Goal: Obtain resource: Download file/media

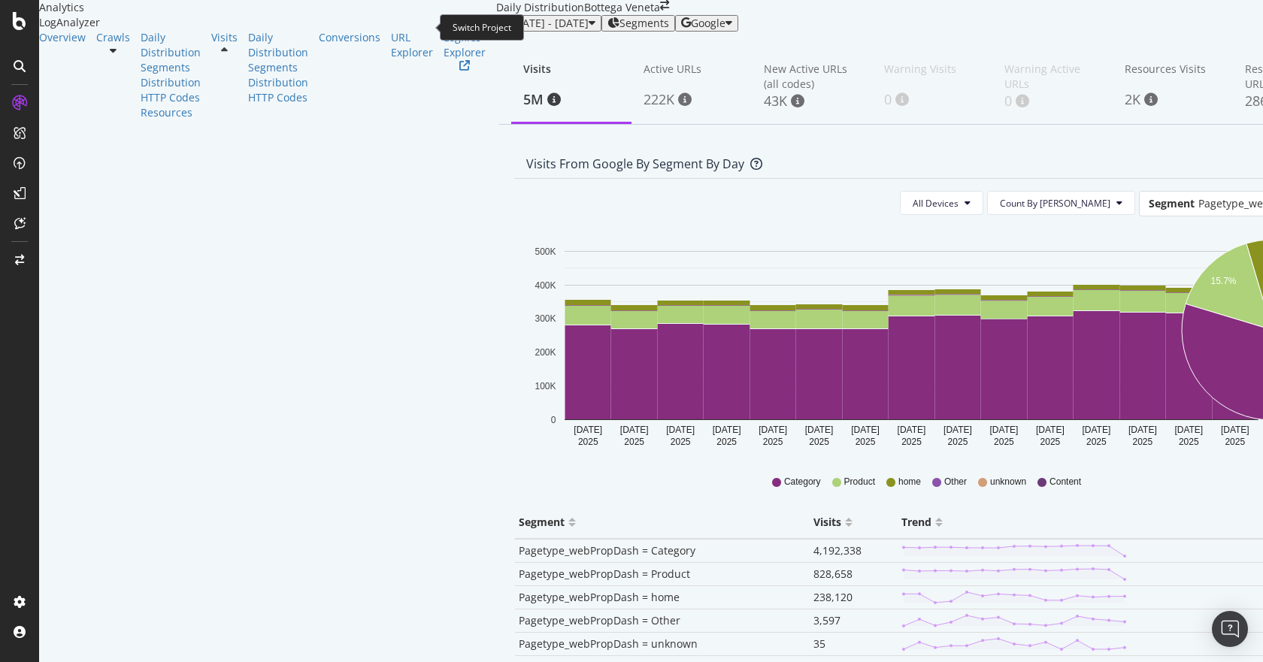
click at [660, 11] on icon "arrow-right-arrow-left" at bounding box center [664, 5] width 9 height 11
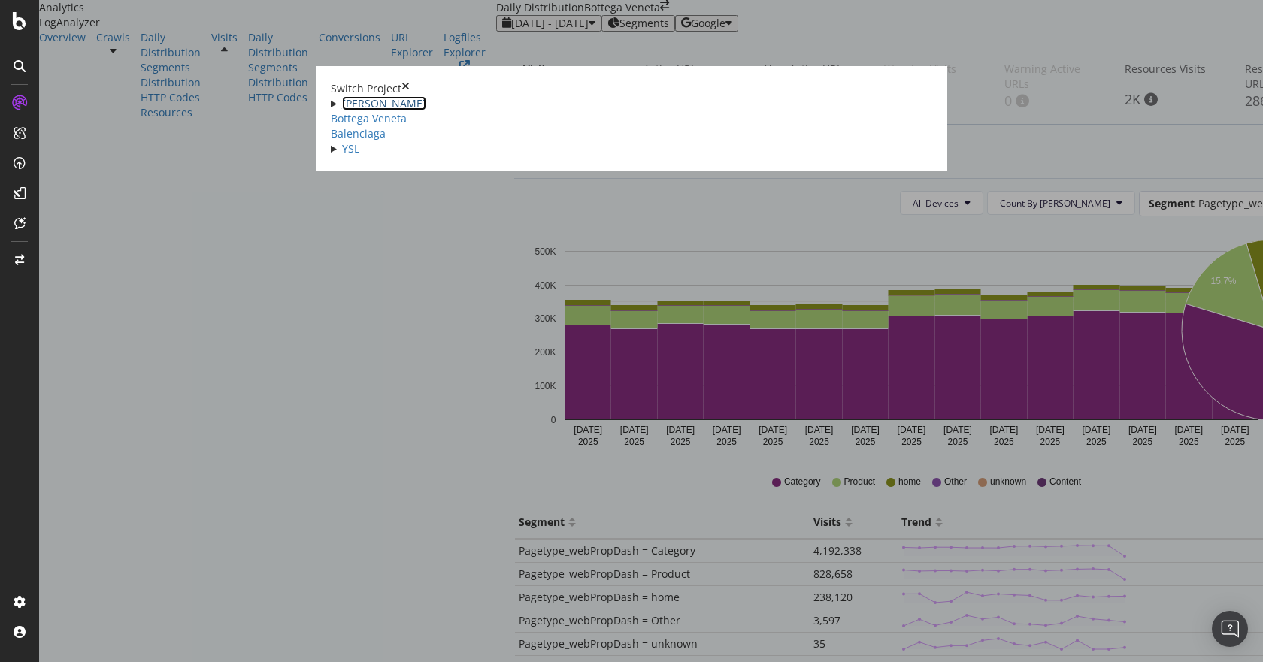
click at [342, 101] on link "[PERSON_NAME]" at bounding box center [384, 103] width 84 height 14
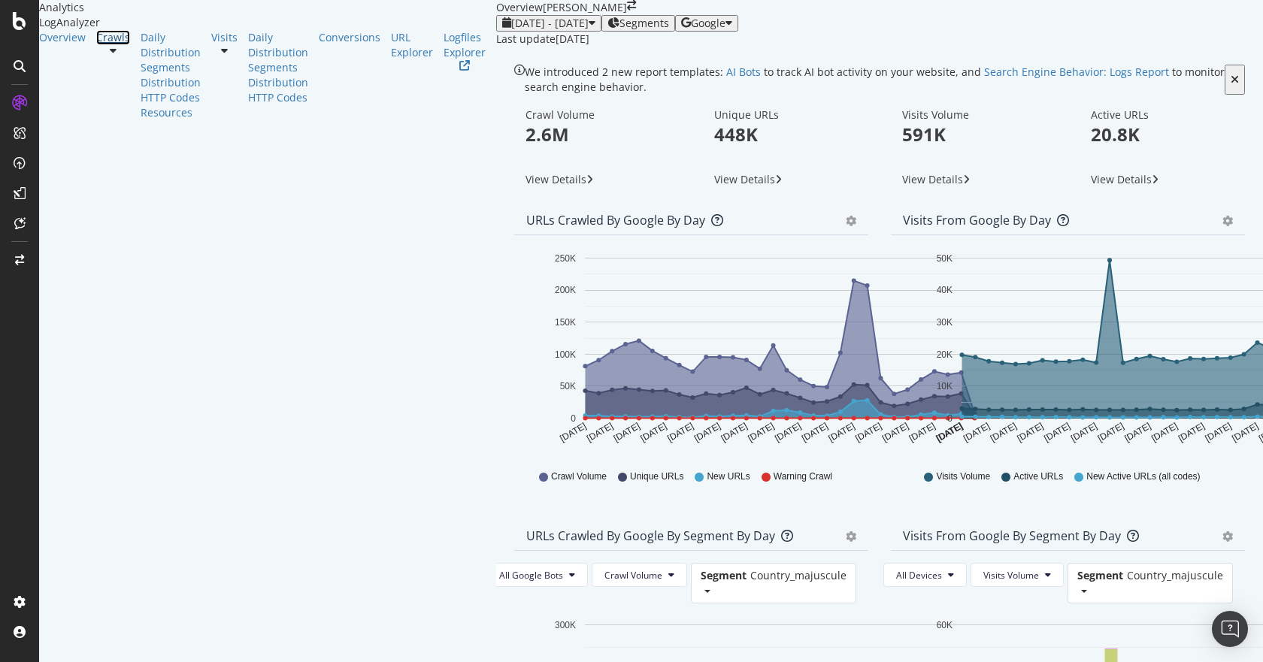
click at [96, 45] on div "Crawls" at bounding box center [113, 37] width 34 height 15
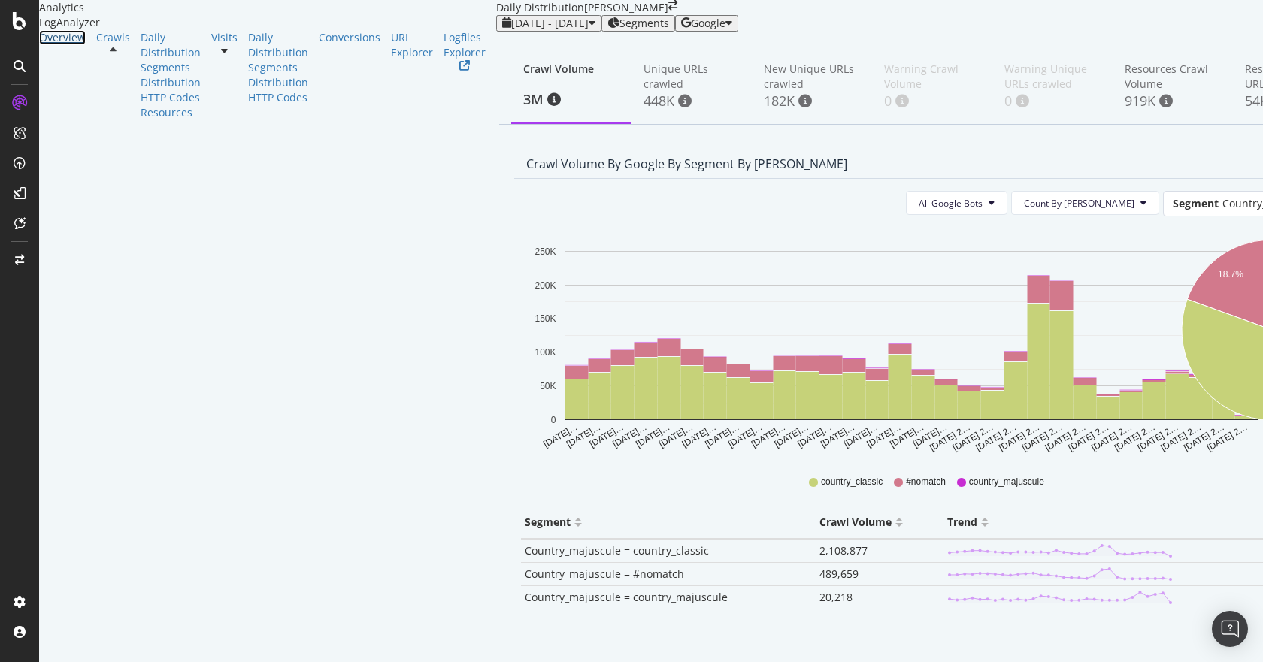
click at [65, 45] on div "Overview" at bounding box center [62, 37] width 47 height 15
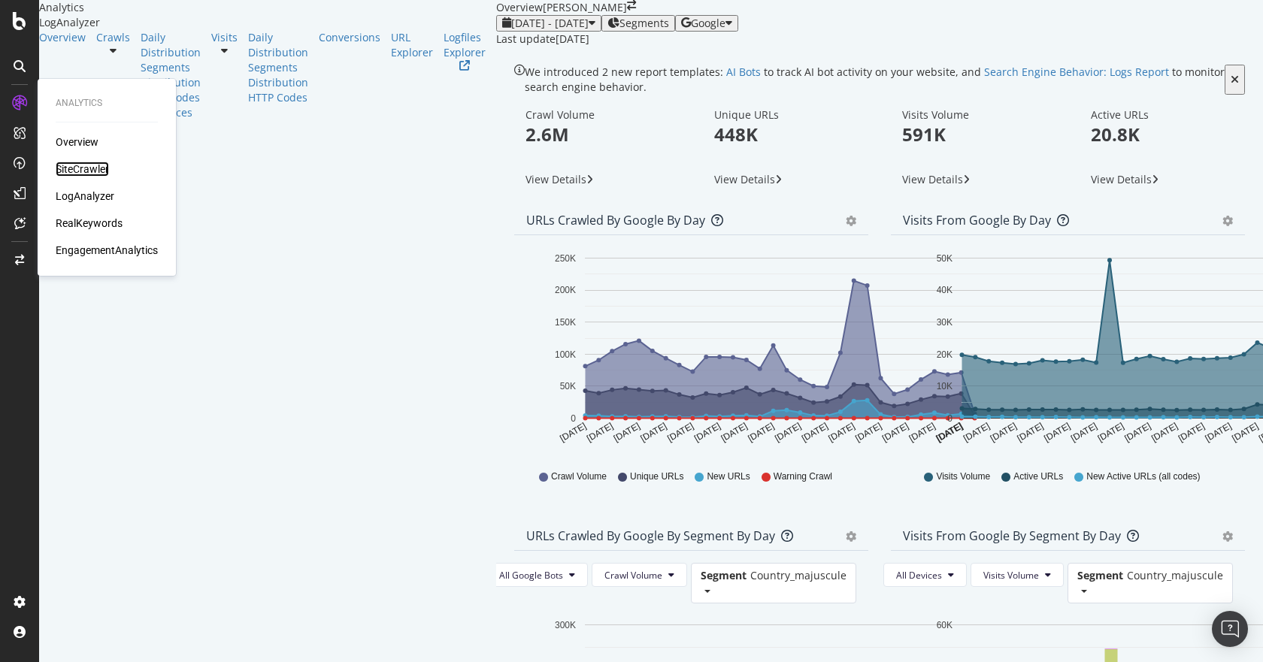
click at [89, 163] on div "SiteCrawler" at bounding box center [82, 169] width 53 height 15
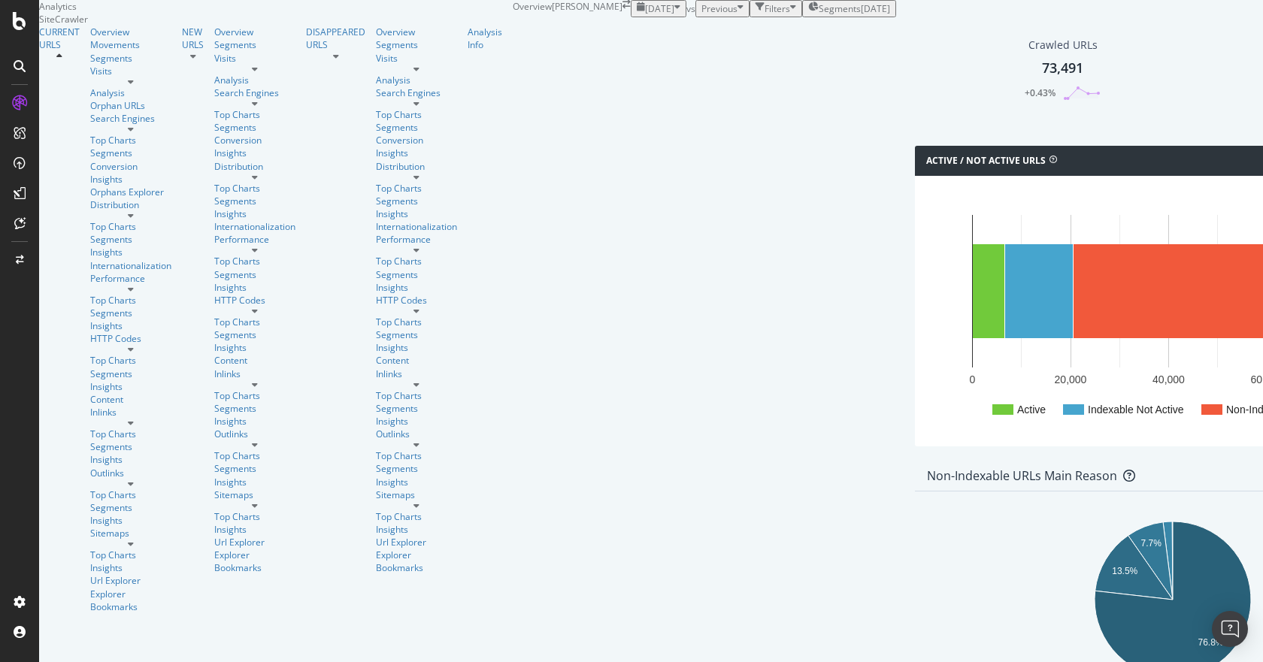
drag, startPoint x: 325, startPoint y: 147, endPoint x: 677, endPoint y: 250, distance: 366.7
click at [1042, 78] on div "73,491" at bounding box center [1062, 69] width 41 height 20
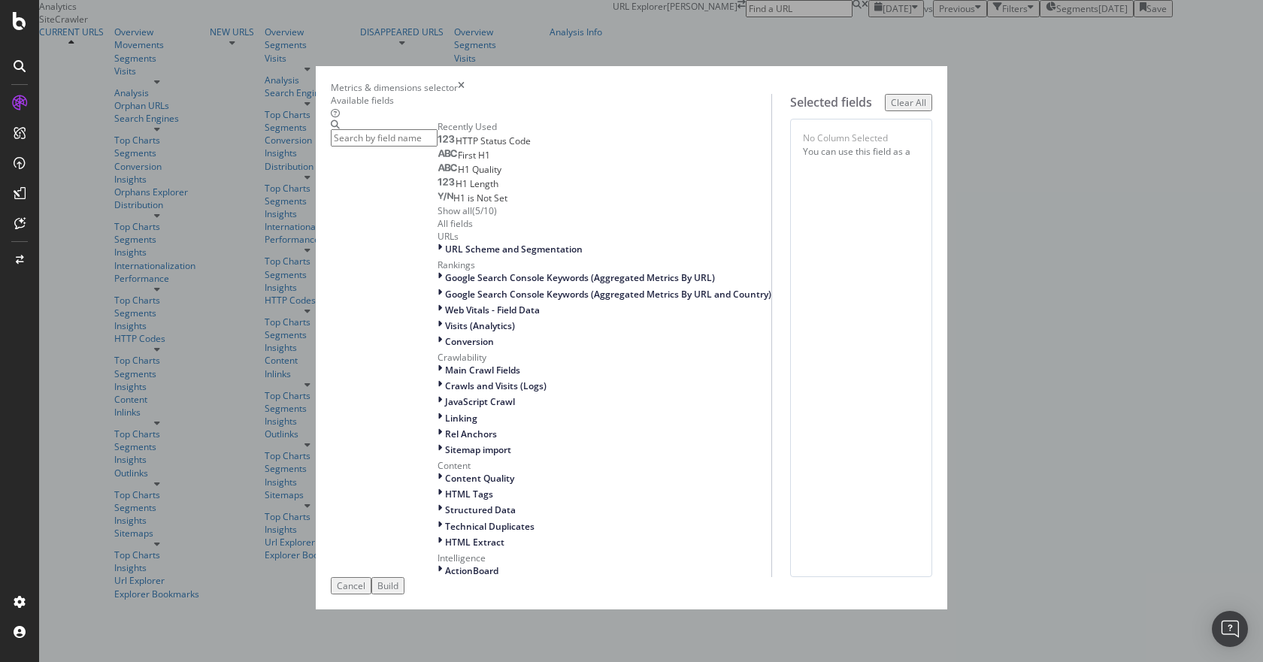
click at [456, 147] on span "HTTP Status Code" at bounding box center [493, 141] width 75 height 13
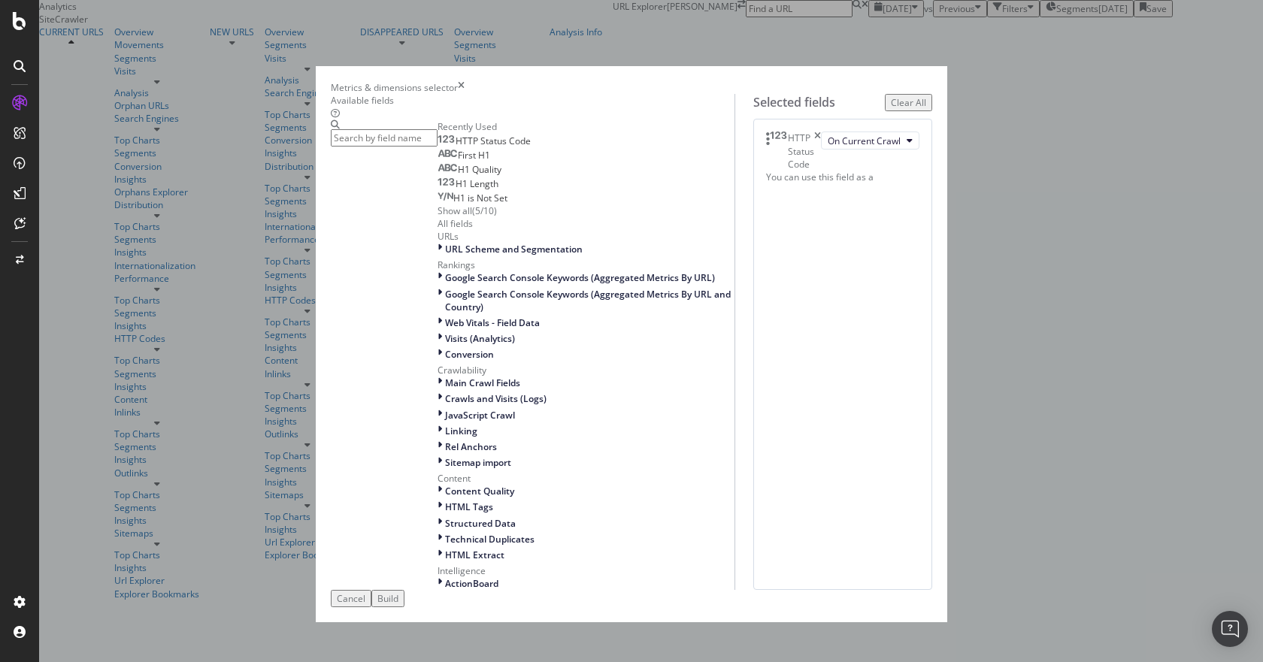
click at [438, 217] on div "Show all" at bounding box center [455, 211] width 35 height 13
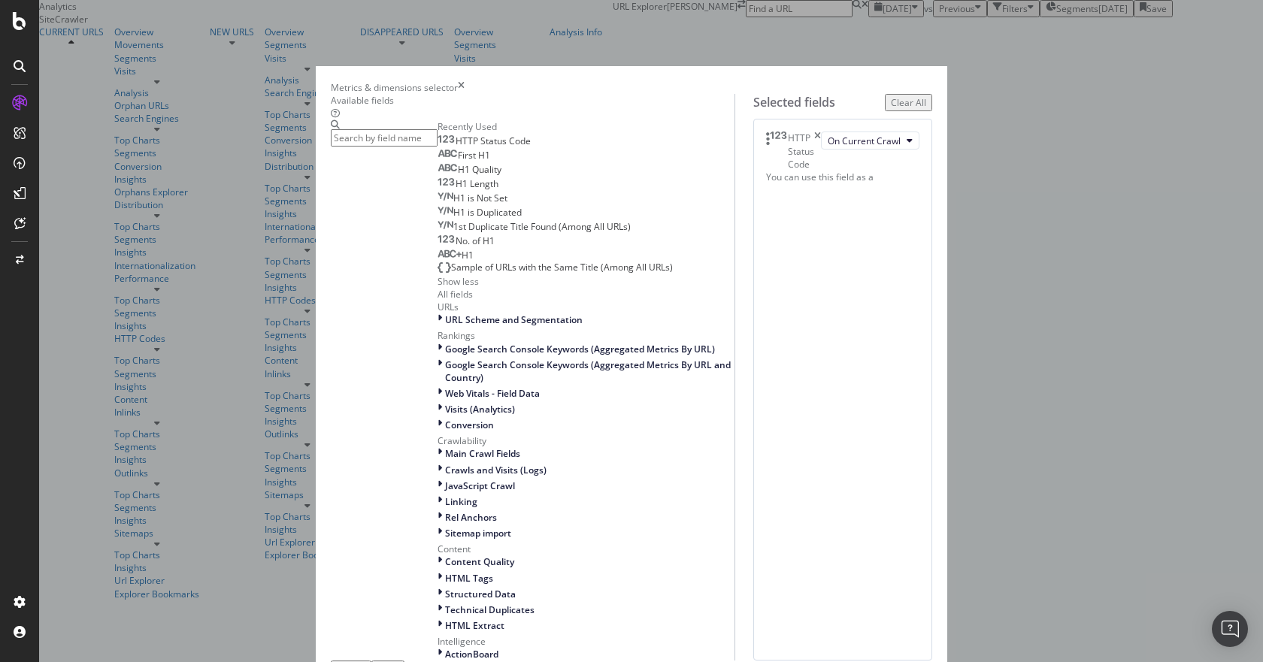
click at [389, 144] on input "modal" at bounding box center [384, 137] width 107 height 17
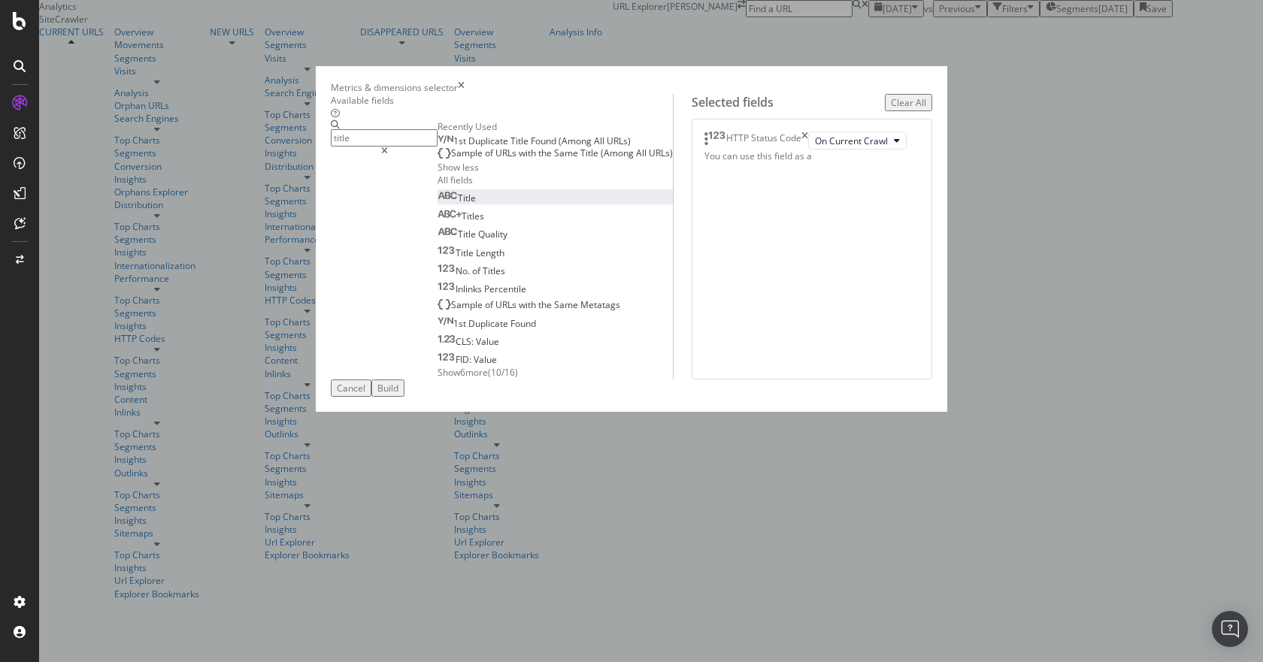
click at [458, 205] on span "Title" at bounding box center [467, 198] width 18 height 13
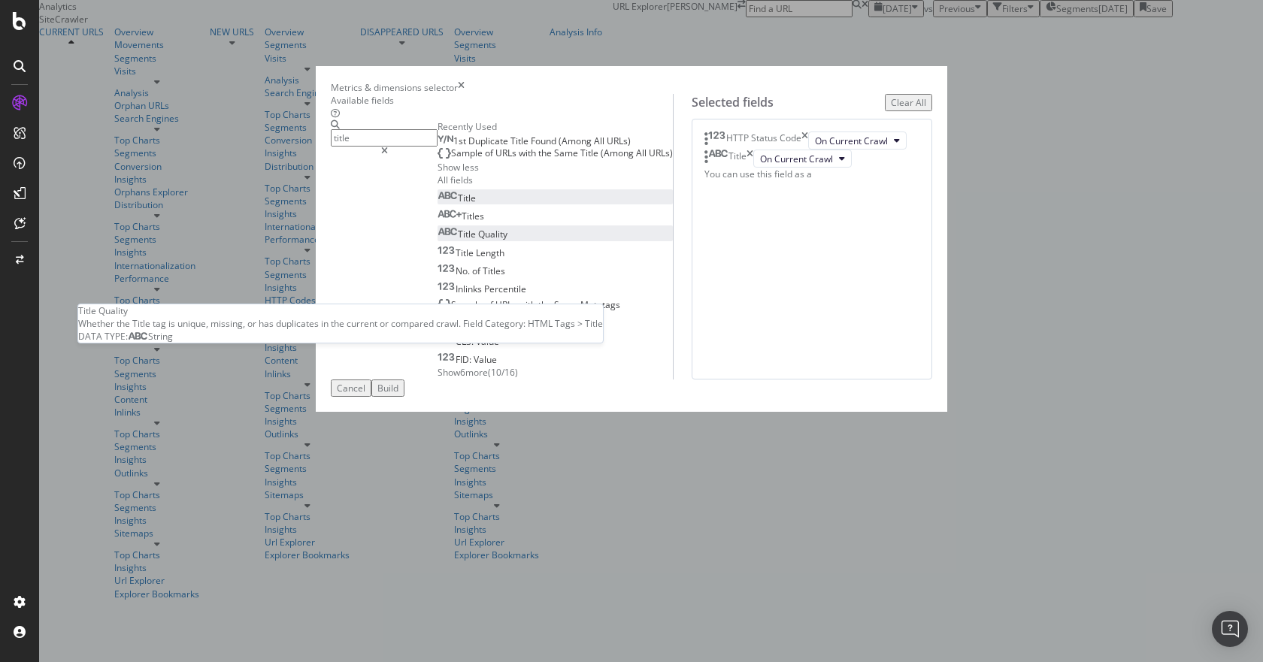
click at [478, 241] on span "Quality" at bounding box center [492, 234] width 29 height 13
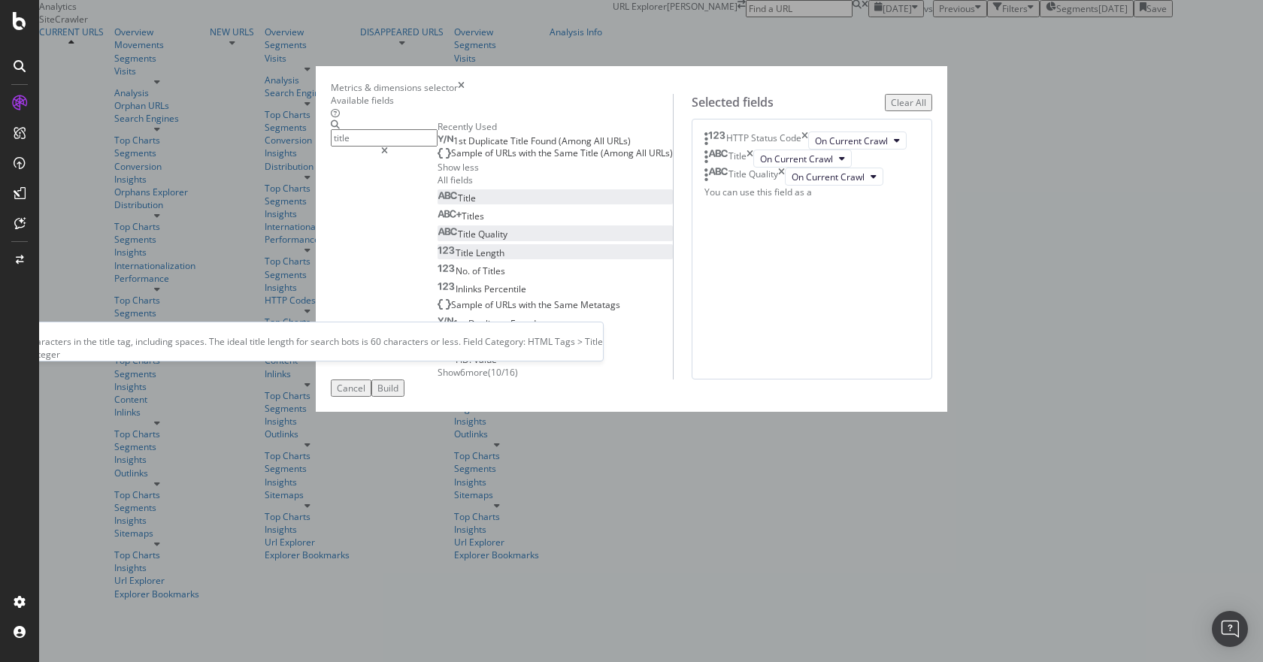
click at [476, 259] on span "Length" at bounding box center [490, 253] width 29 height 13
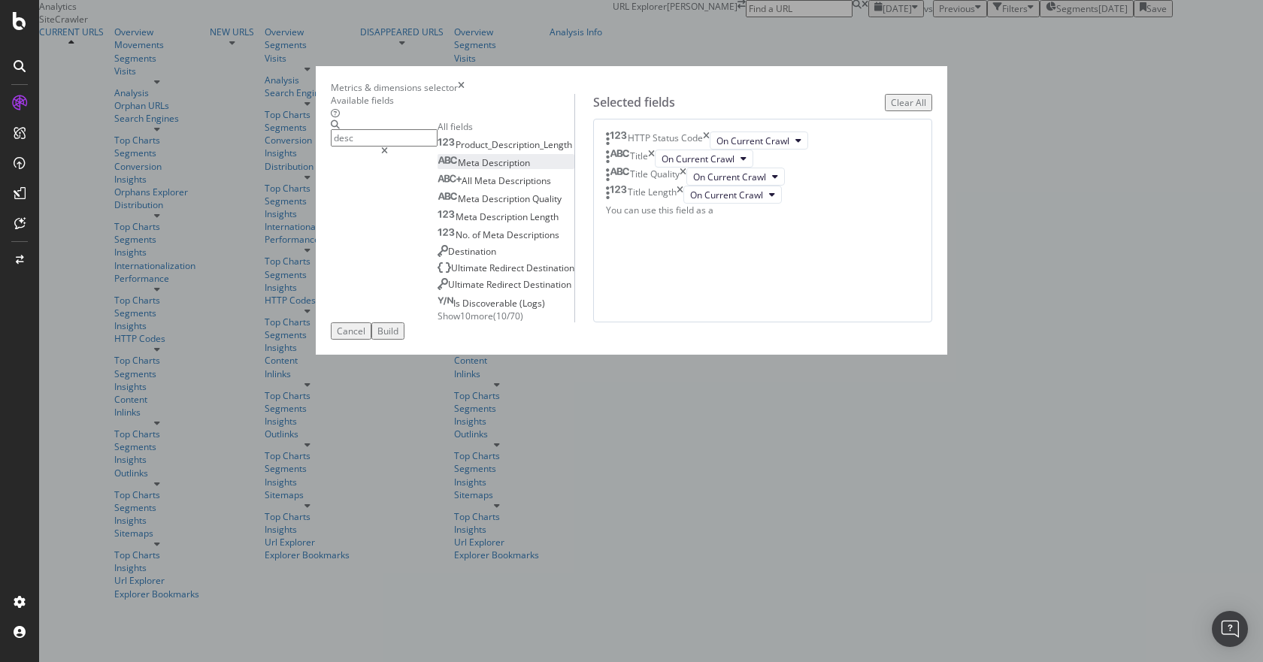
click at [458, 169] on span "Meta" at bounding box center [470, 162] width 24 height 13
type input "b"
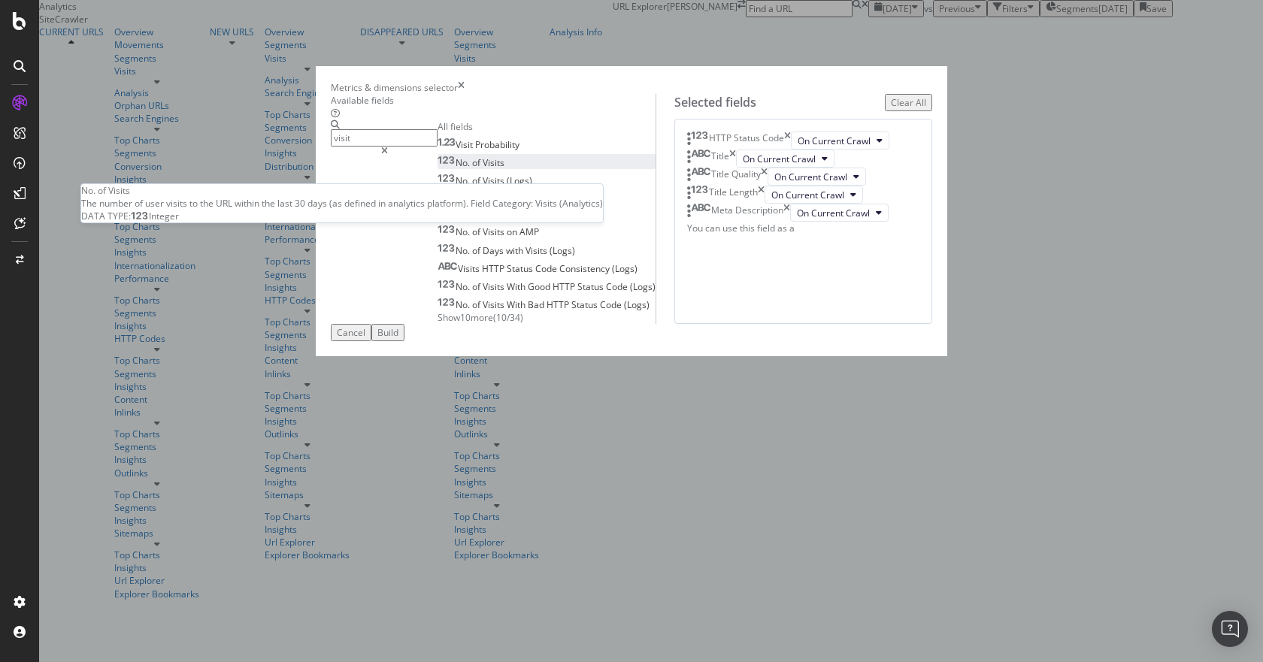
click at [483, 169] on span "Visits" at bounding box center [494, 162] width 22 height 13
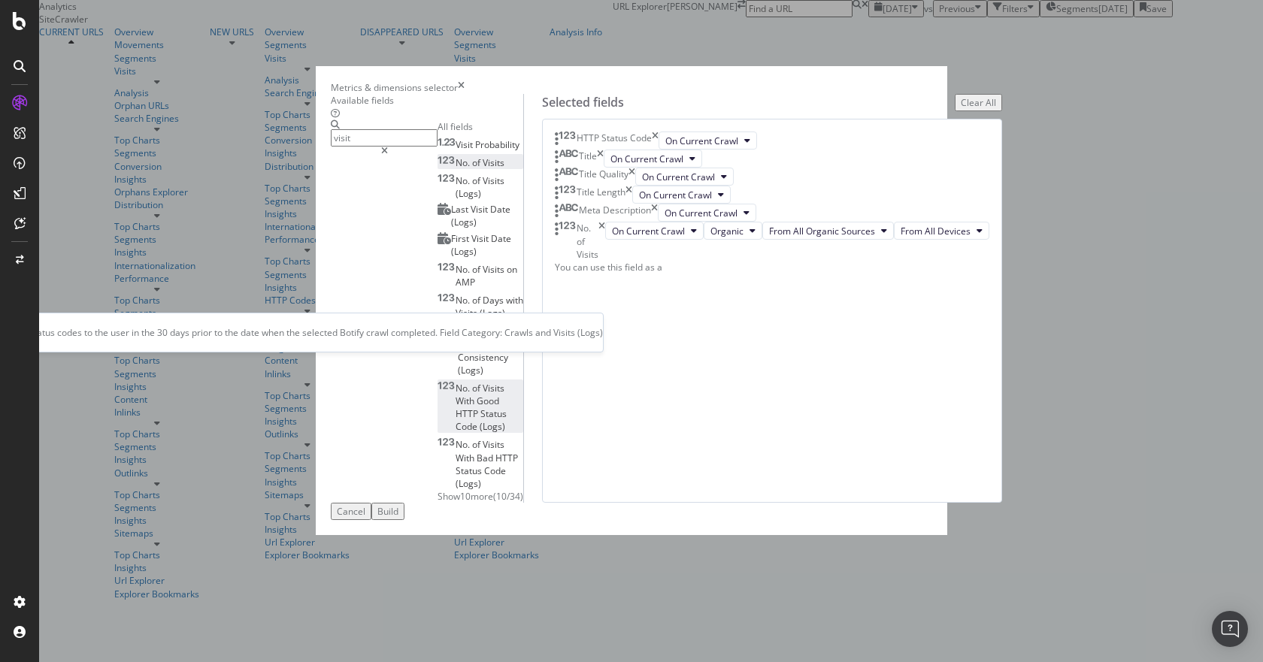
click at [456, 395] on span "With" at bounding box center [466, 401] width 21 height 13
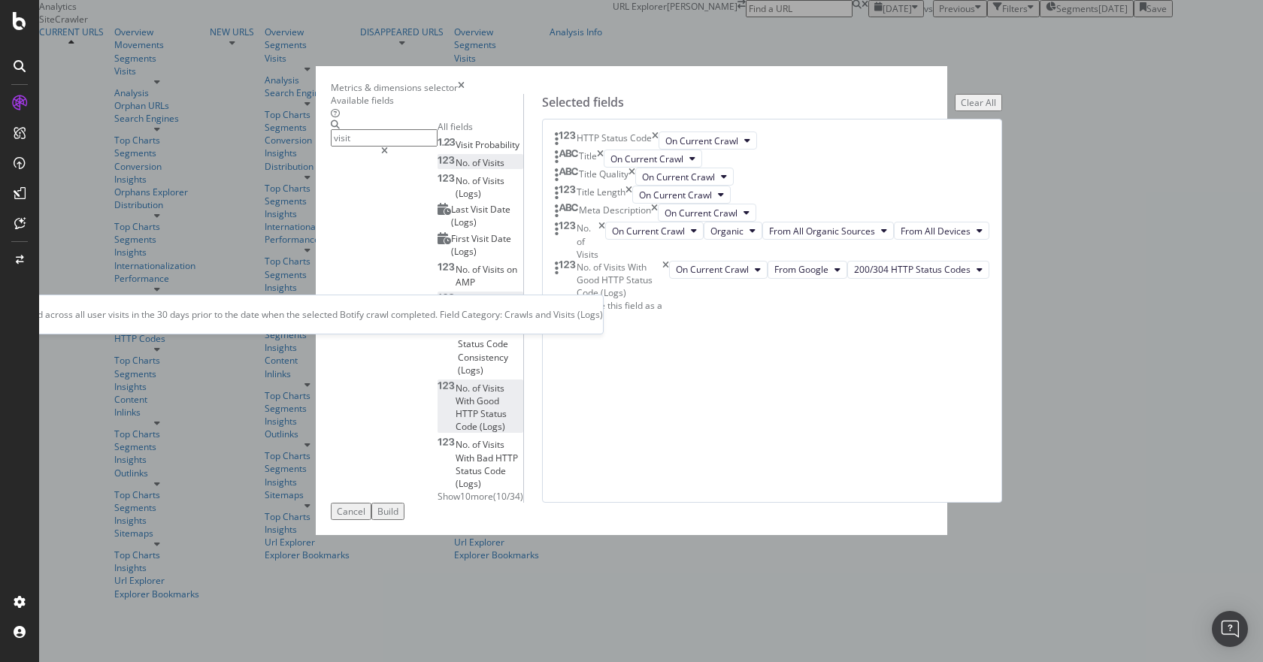
scroll to position [30, 0]
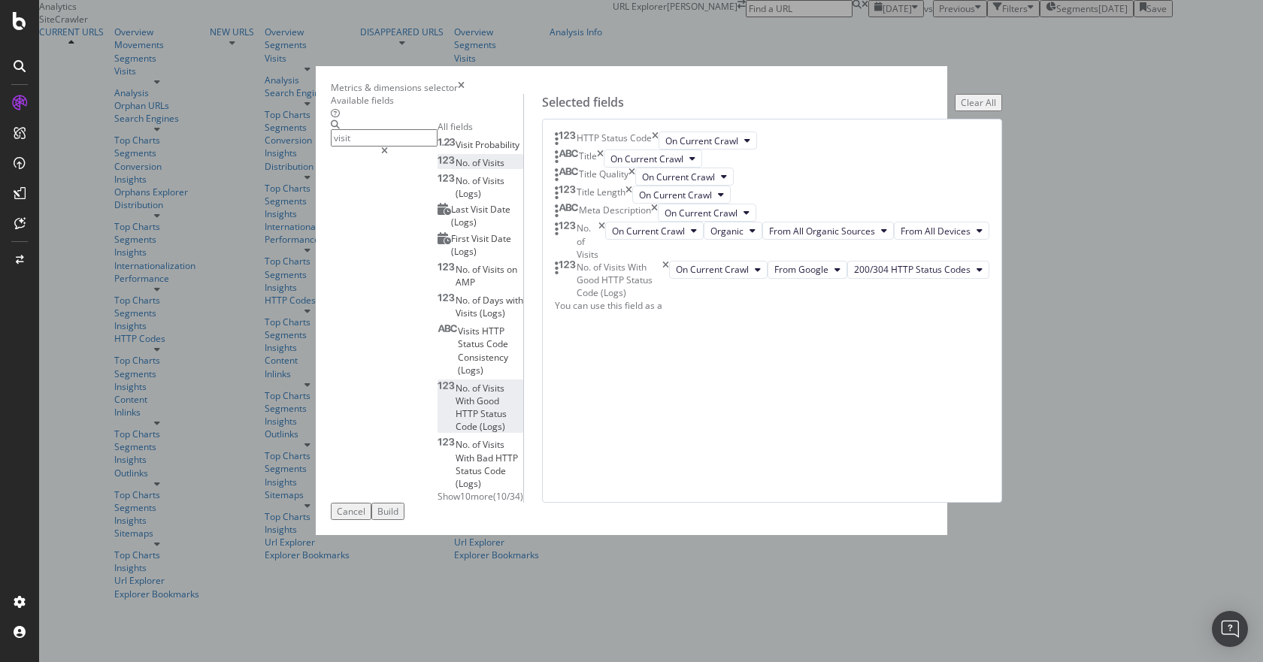
click at [438, 490] on span "Show 10 more" at bounding box center [466, 496] width 56 height 13
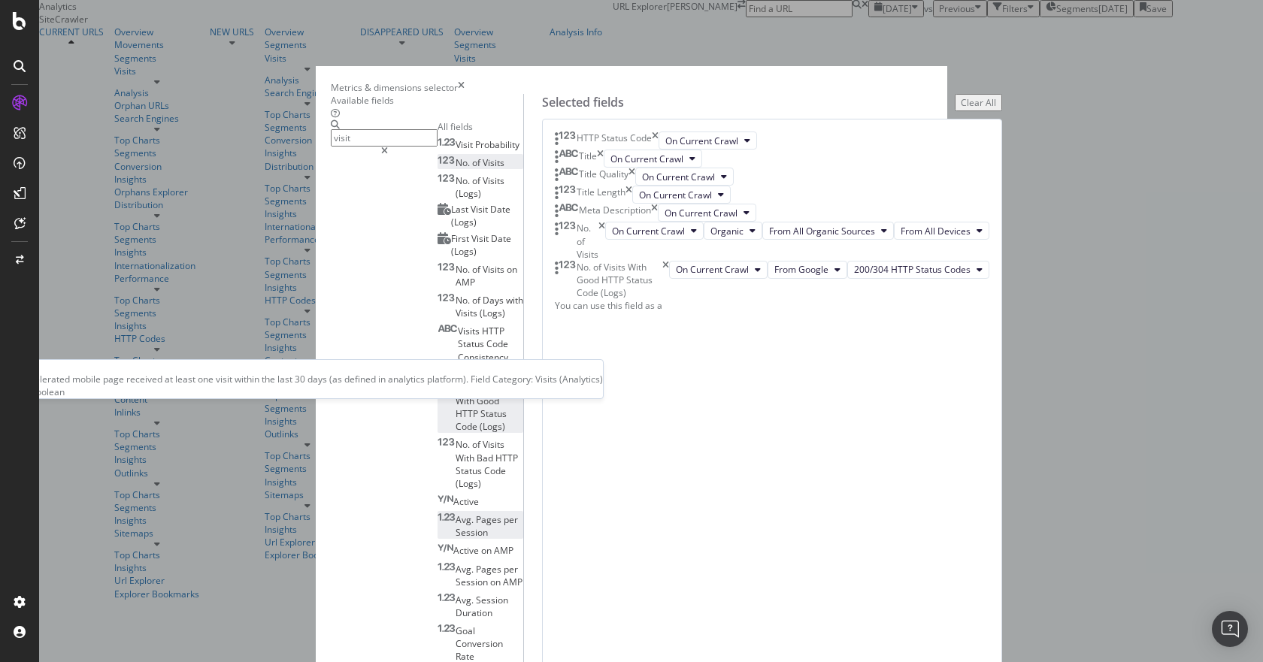
scroll to position [0, 0]
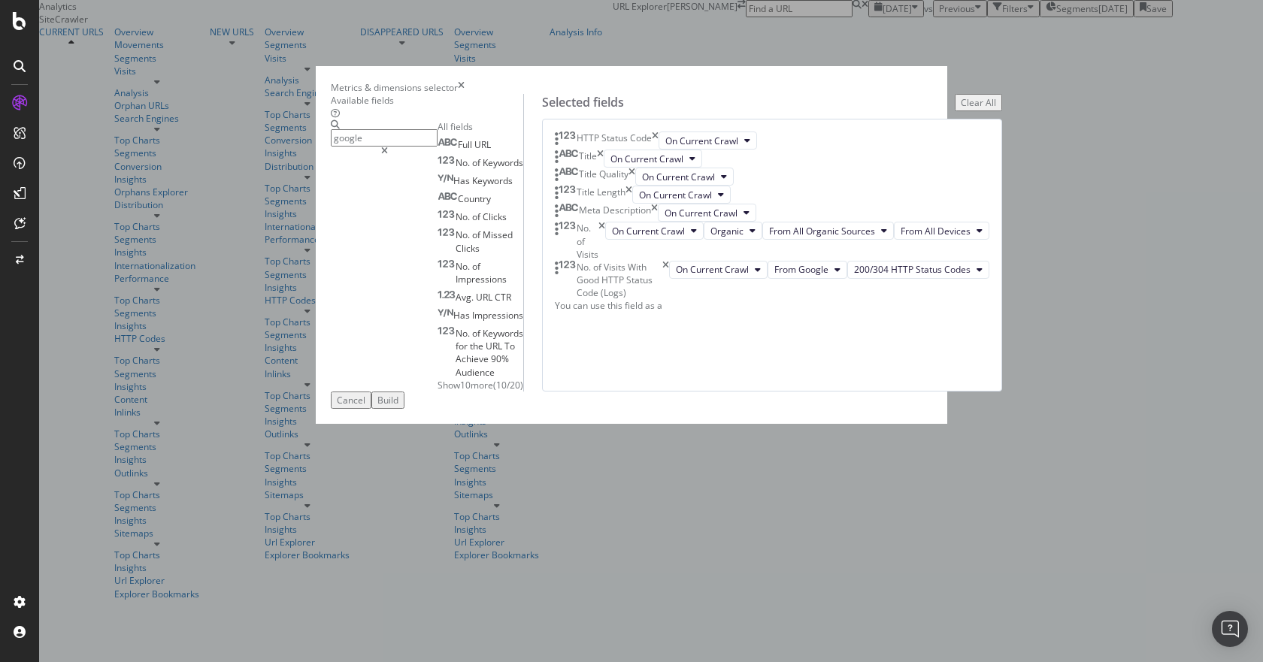
type input "google"
click at [438, 388] on span "Show 10 more" at bounding box center [466, 385] width 56 height 13
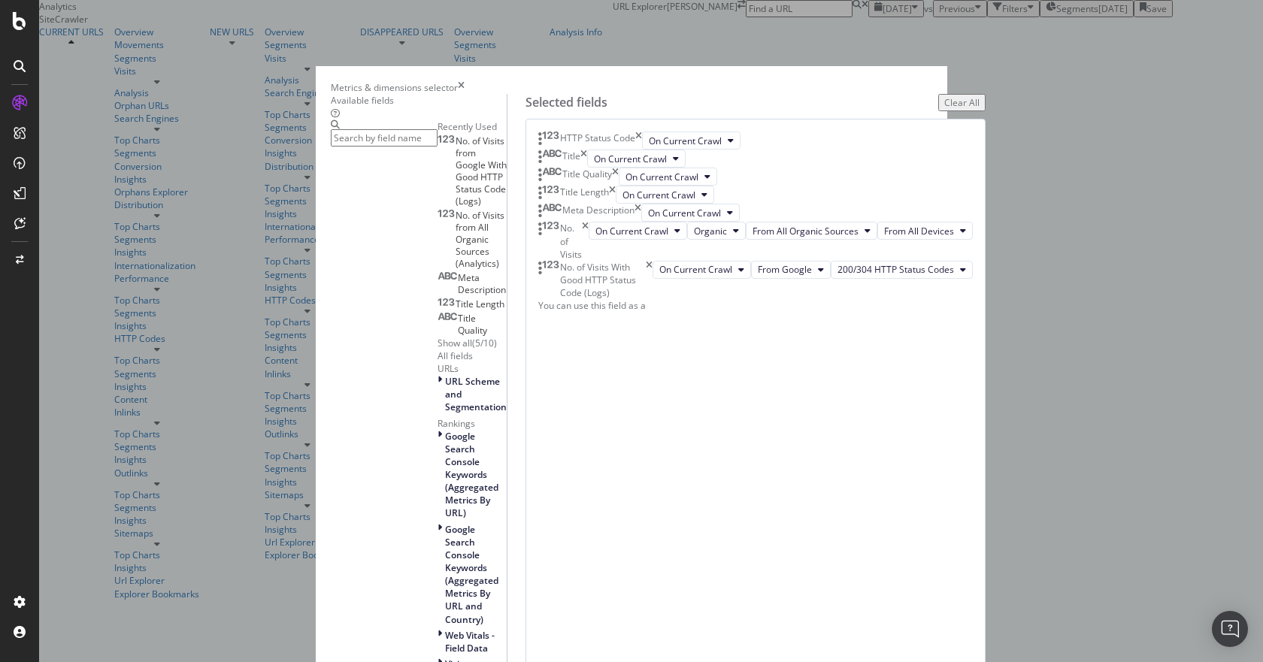
click at [366, 147] on input "modal" at bounding box center [384, 137] width 107 height 17
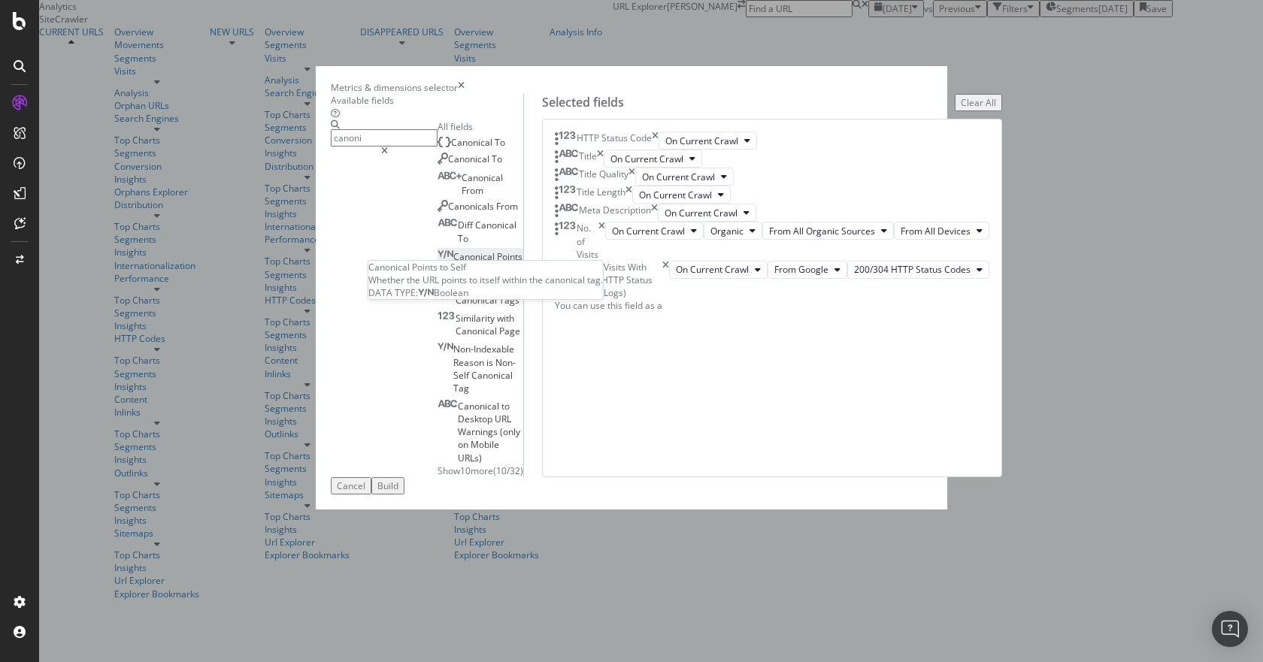
type input "canoni"
click at [497, 263] on span "Points" at bounding box center [510, 256] width 26 height 13
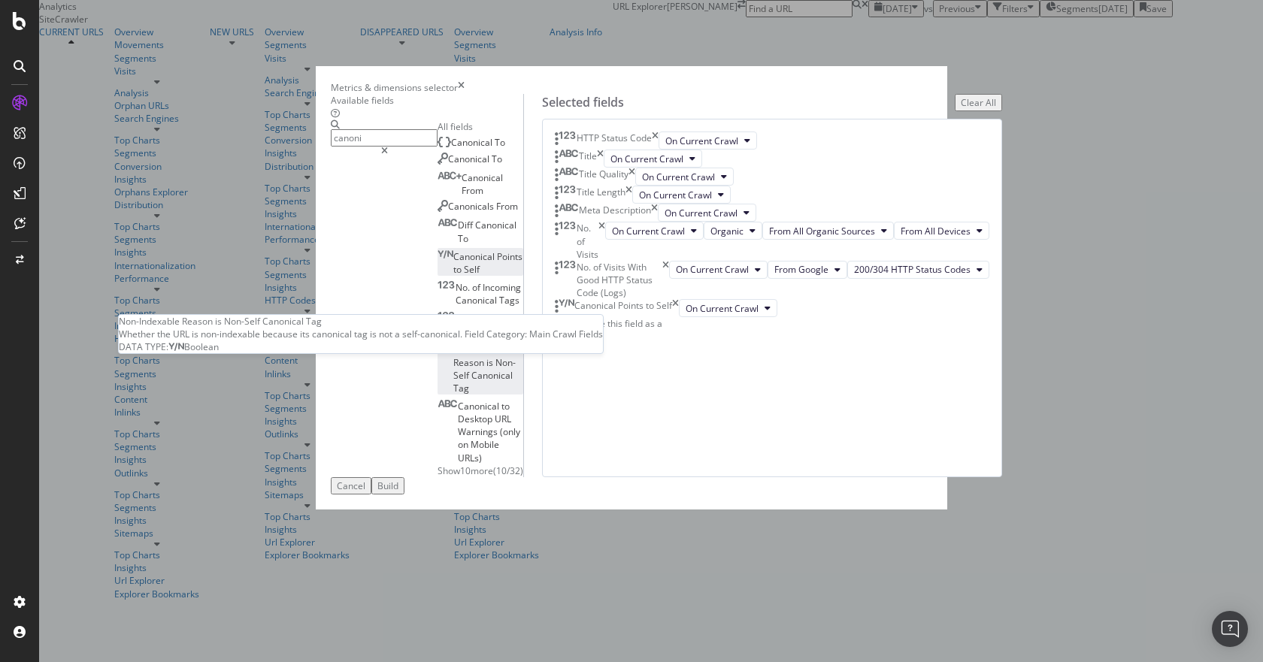
click at [453, 347] on span "Non-Indexable" at bounding box center [483, 349] width 61 height 13
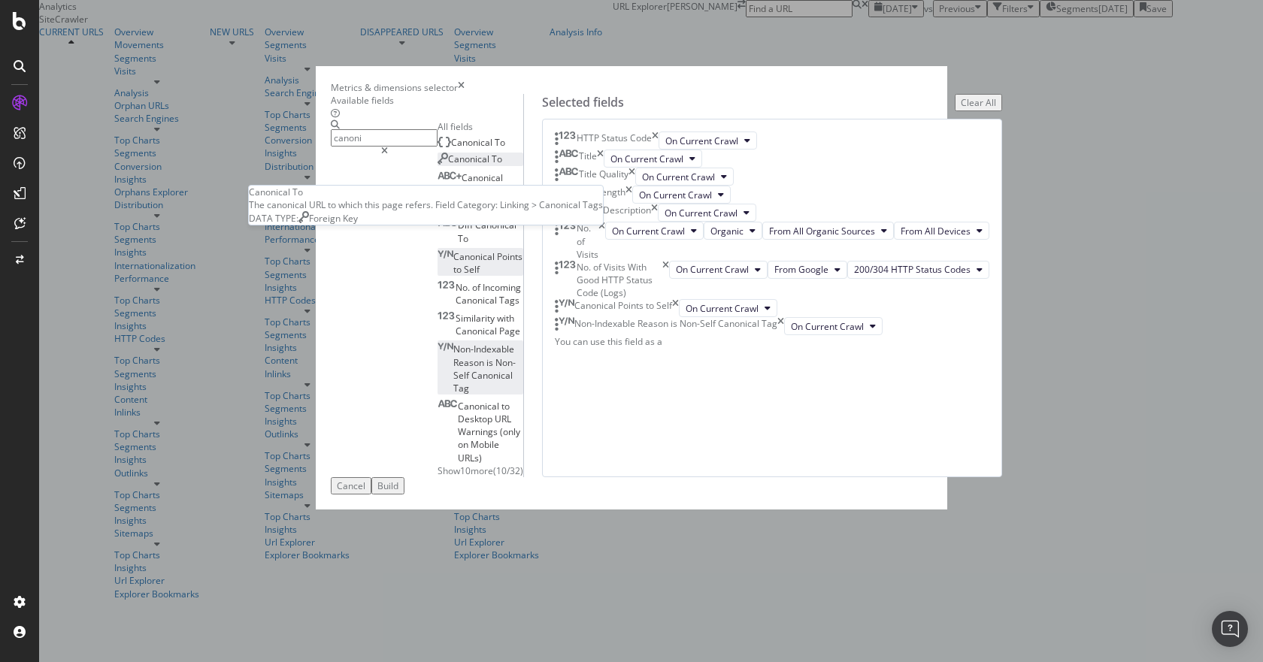
click at [448, 165] on span "Canonical" at bounding box center [470, 159] width 44 height 13
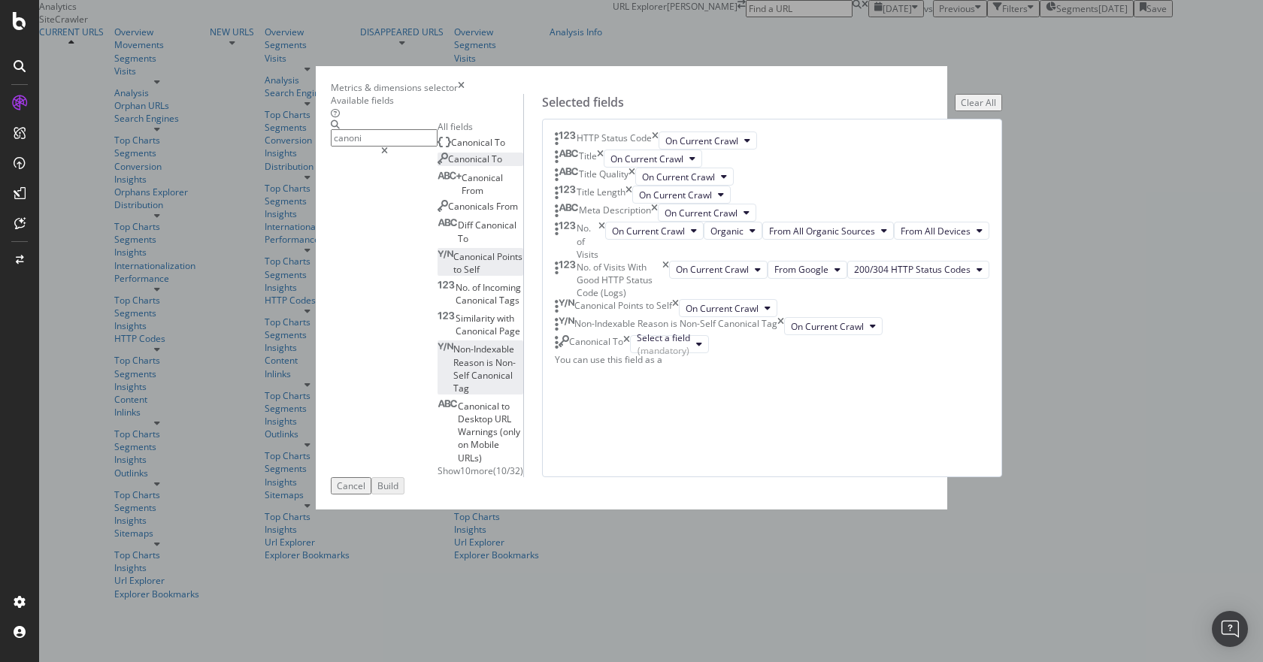
scroll to position [211, 0]
click at [815, 495] on div "Cancel Build" at bounding box center [632, 485] width 602 height 17
click at [864, 366] on div "HTTP Status Code On Current Crawl Title On Current Crawl Title Quality On Curre…" at bounding box center [772, 249] width 435 height 235
click at [630, 353] on icon "times" at bounding box center [626, 344] width 7 height 18
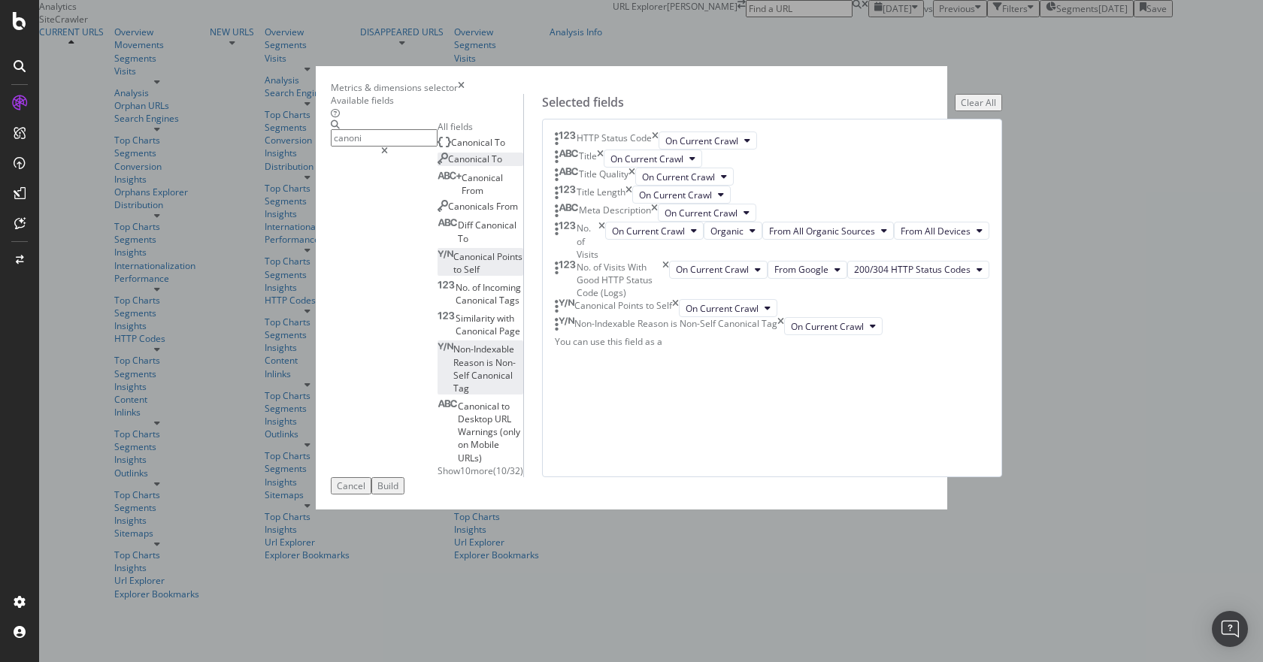
scroll to position [208, 0]
click at [445, 165] on div "Canonical To" at bounding box center [470, 159] width 65 height 13
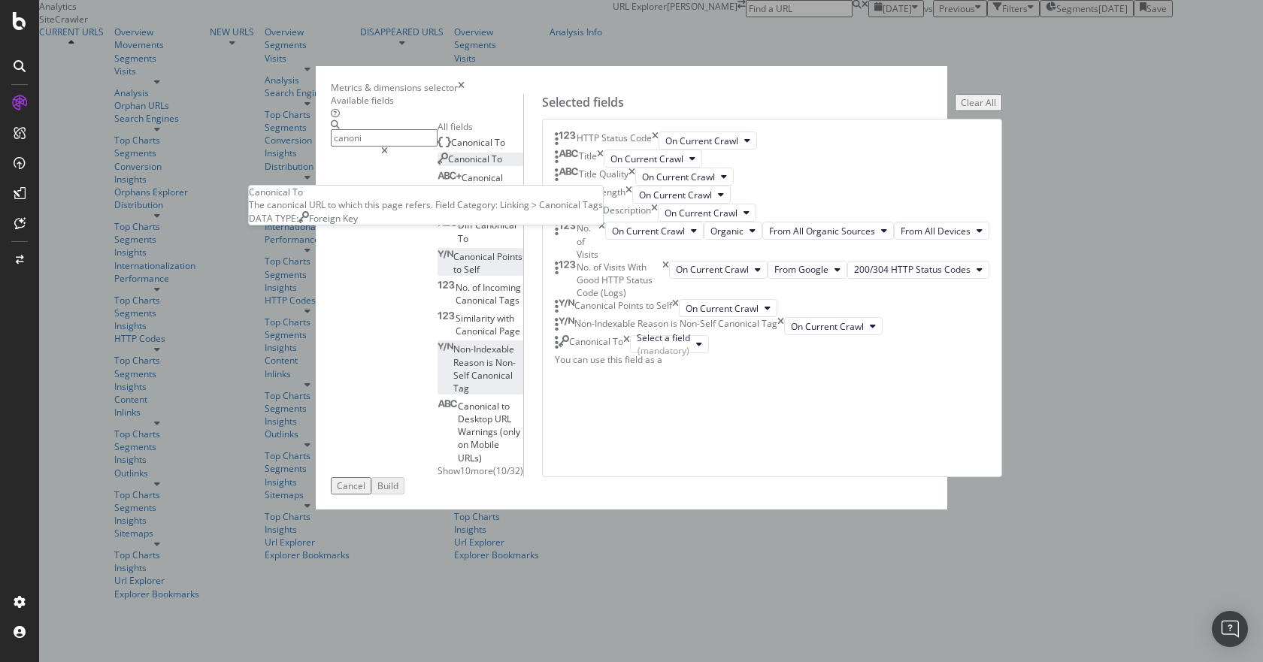
scroll to position [260, 0]
click at [630, 353] on icon "times" at bounding box center [626, 344] width 7 height 18
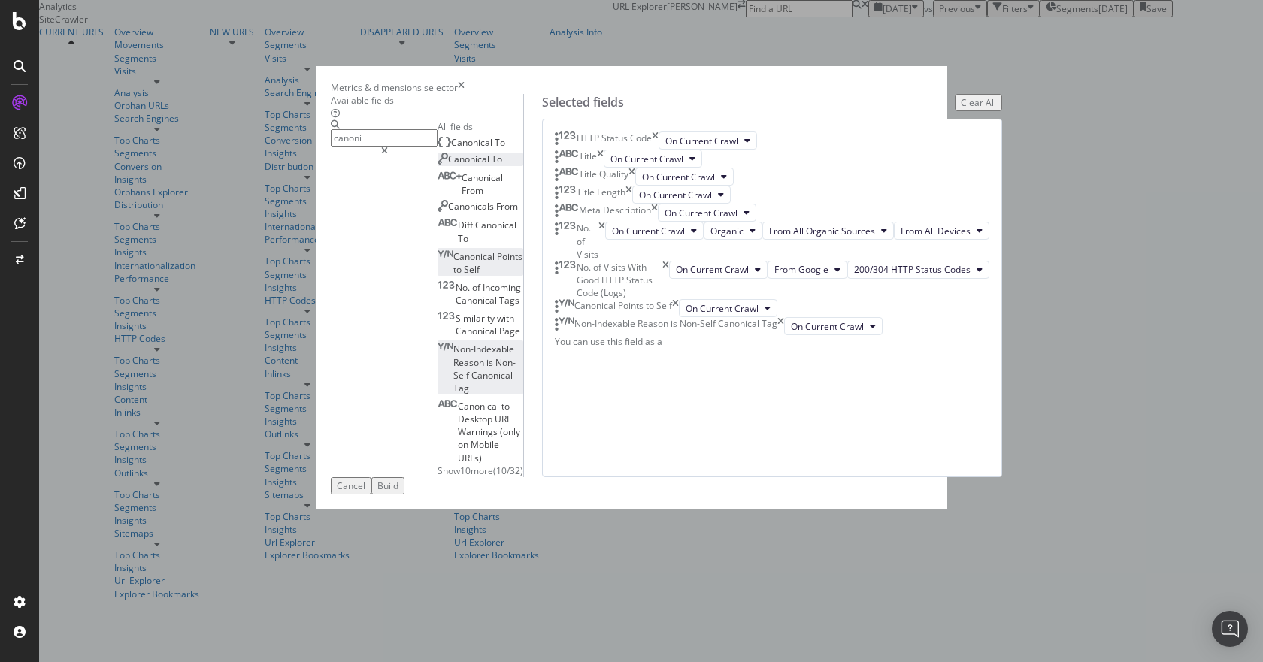
scroll to position [208, 0]
click at [399, 492] on div "Build" at bounding box center [387, 486] width 21 height 13
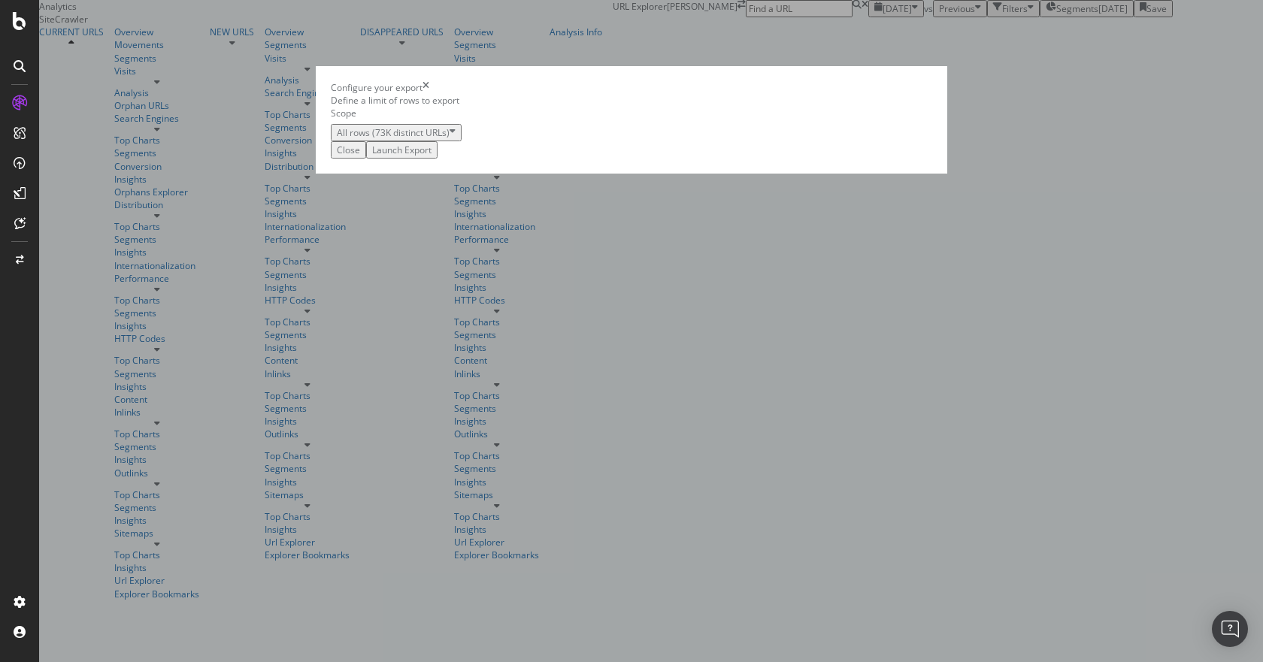
click at [432, 156] on div "Launch Export" at bounding box center [401, 150] width 59 height 13
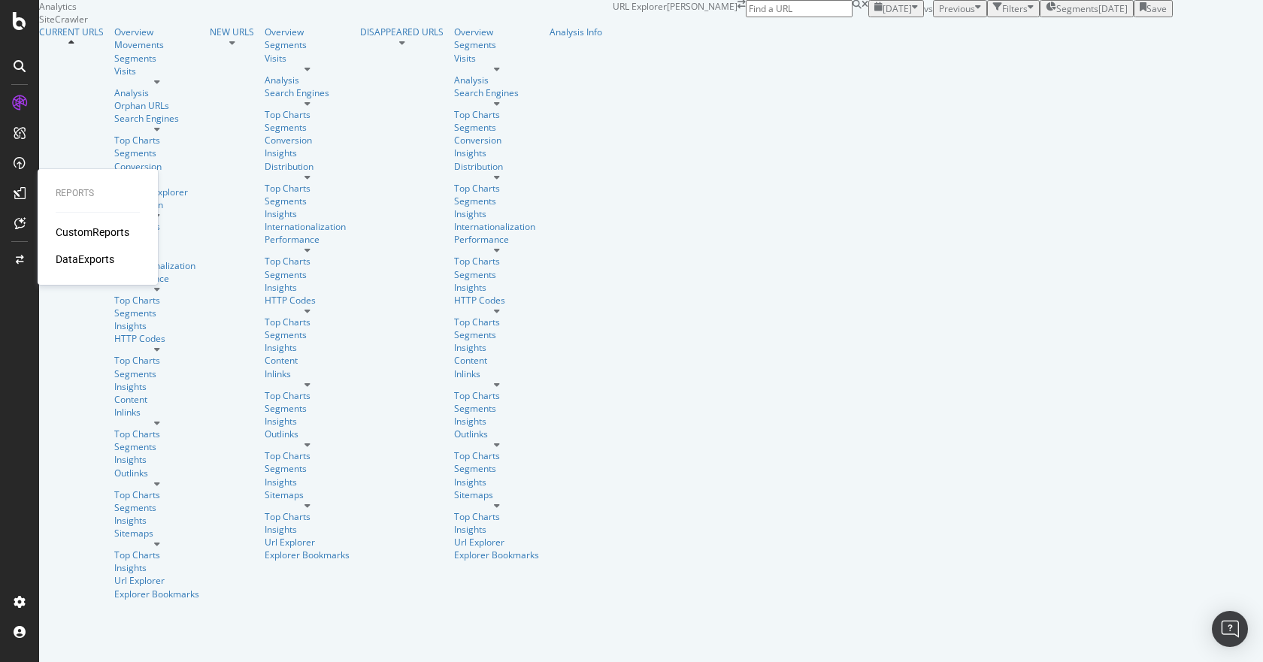
click at [87, 262] on div "DataExports" at bounding box center [85, 259] width 59 height 15
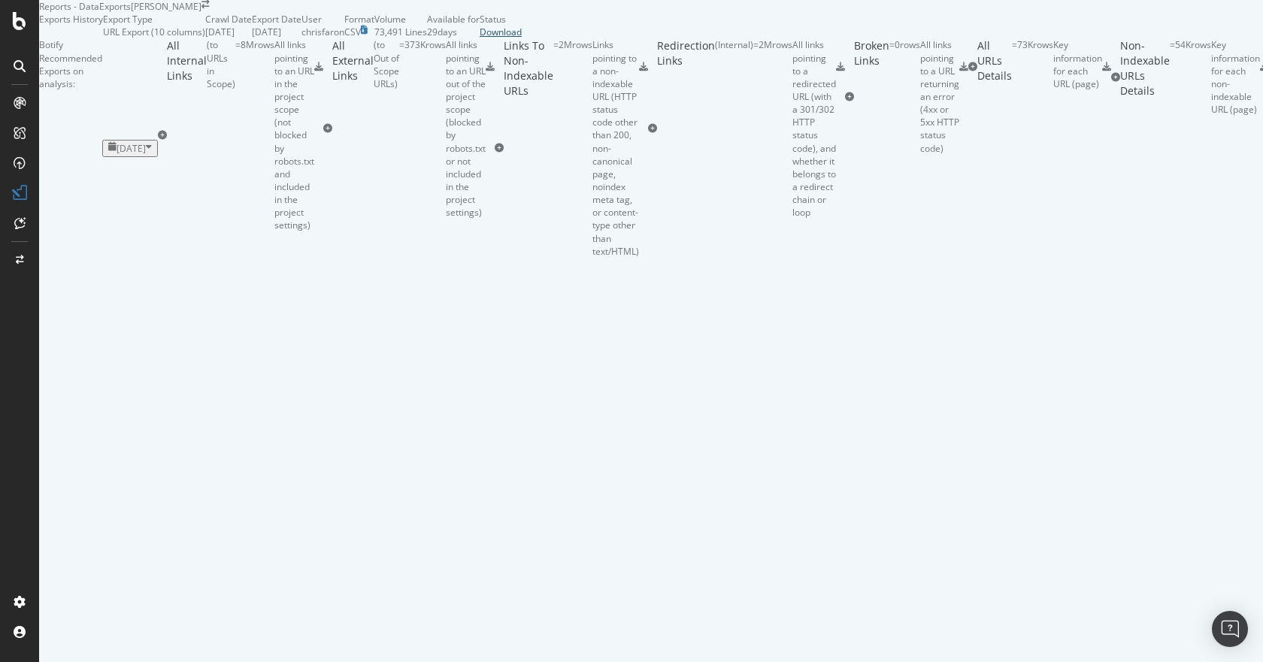
click at [522, 38] on div "Download" at bounding box center [501, 32] width 42 height 13
